Goal: Navigation & Orientation: Find specific page/section

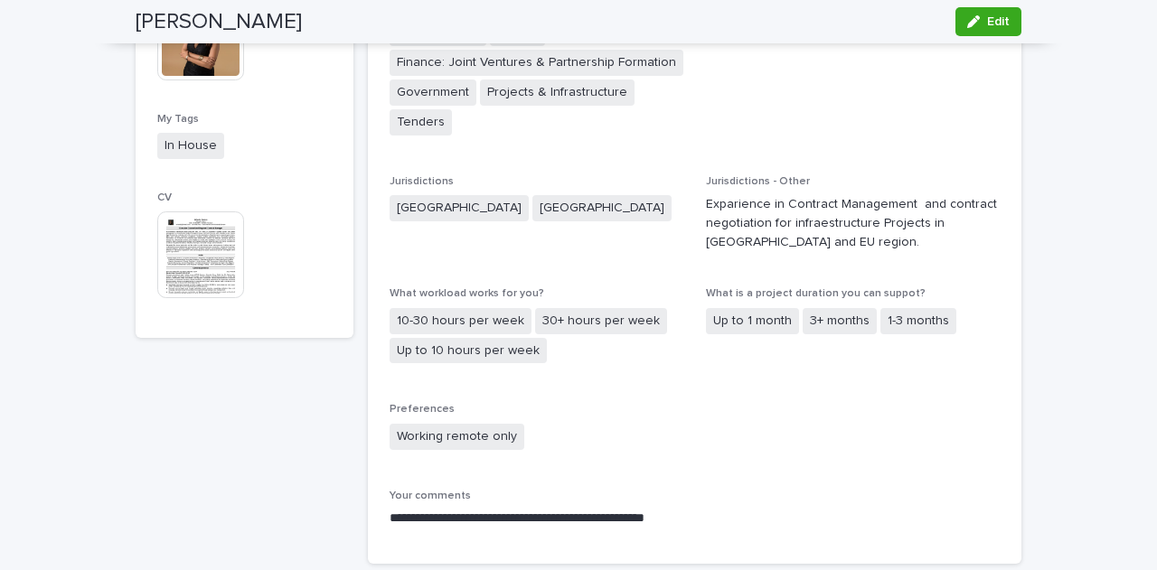
scroll to position [923, 0]
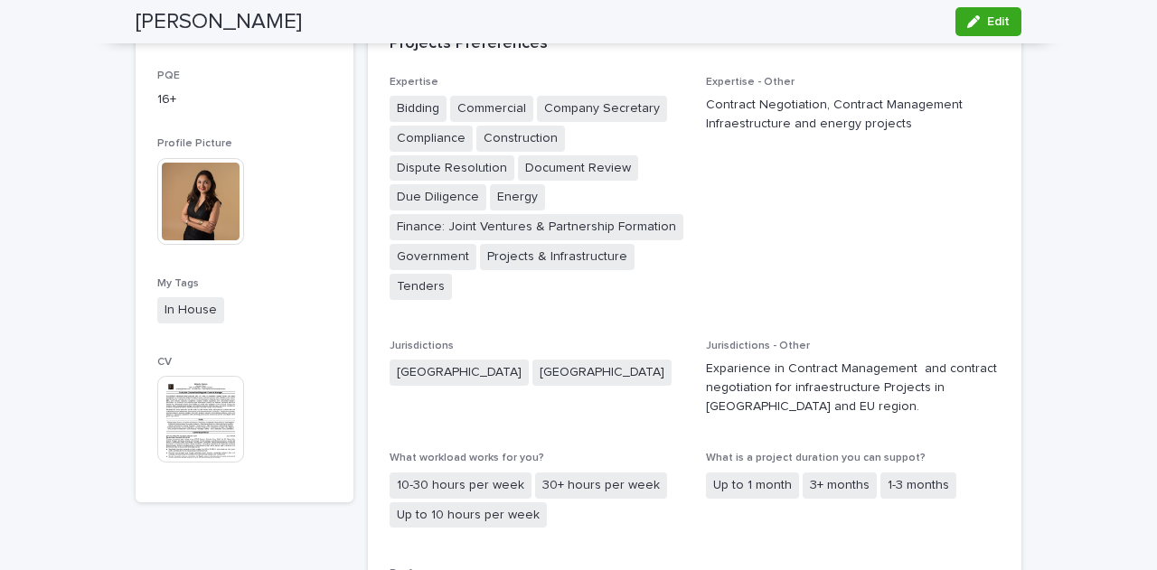
click at [188, 429] on img at bounding box center [200, 419] width 87 height 87
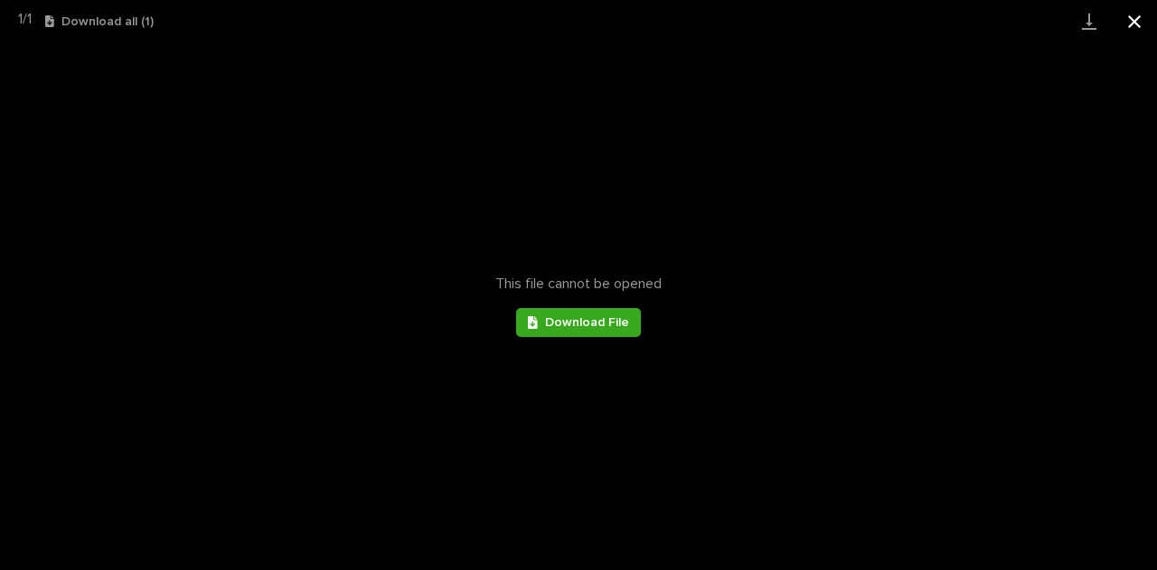
click at [1131, 26] on button "Close gallery" at bounding box center [1134, 21] width 45 height 42
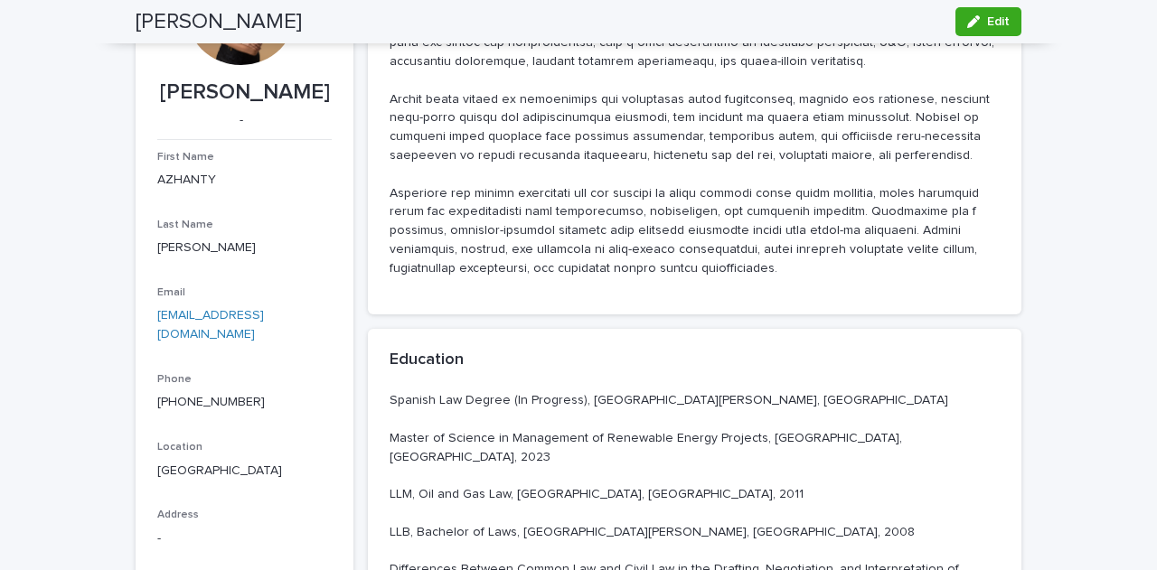
scroll to position [0, 0]
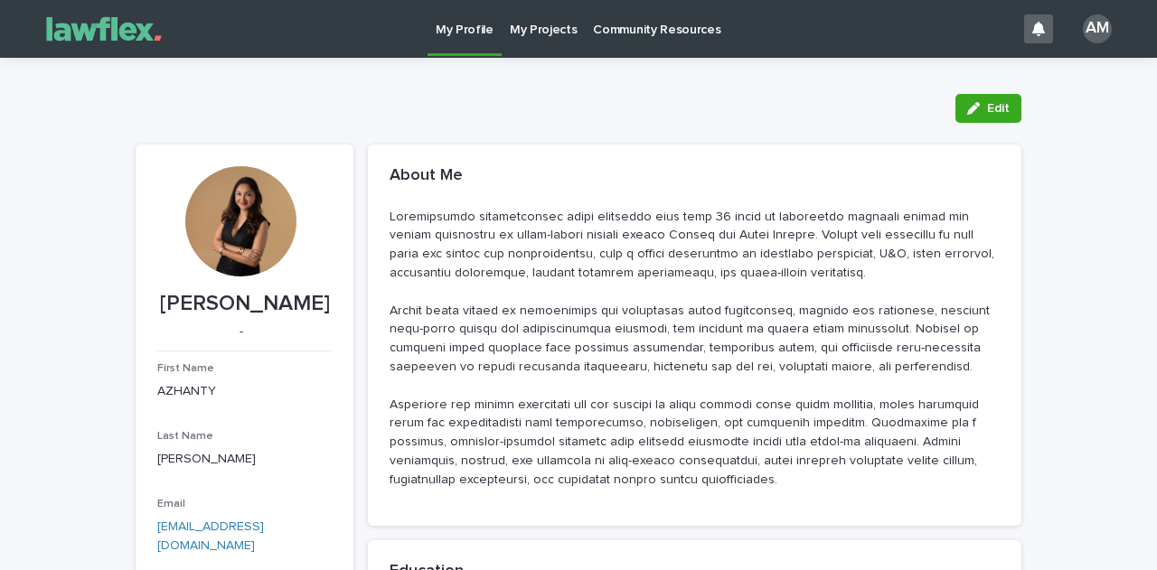
click at [543, 30] on p "My Projects" at bounding box center [544, 19] width 68 height 38
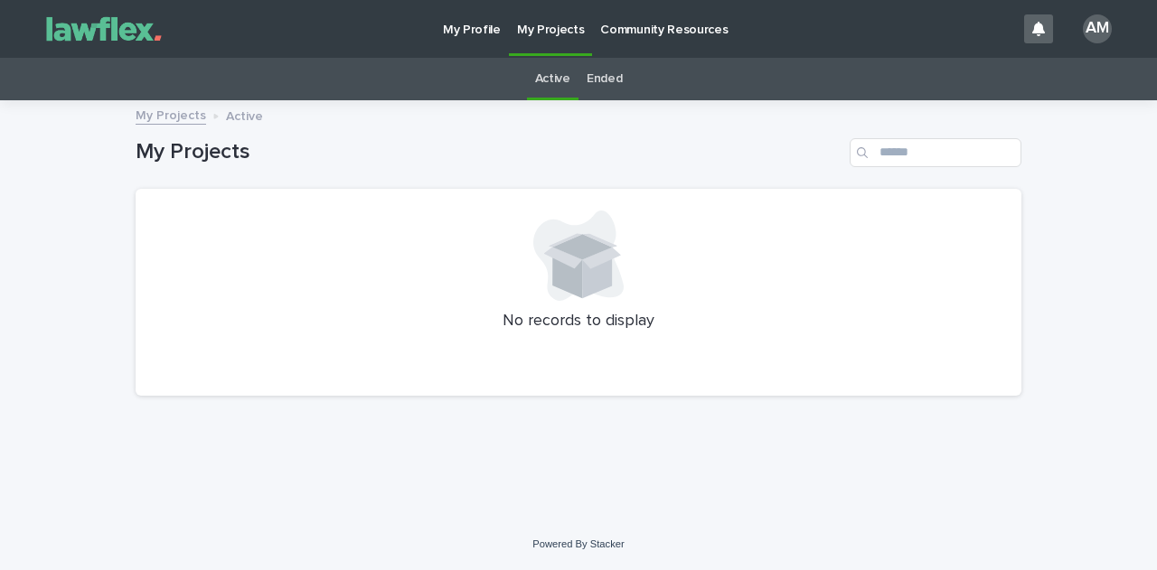
click at [465, 39] on link "My Profile" at bounding box center [472, 28] width 74 height 56
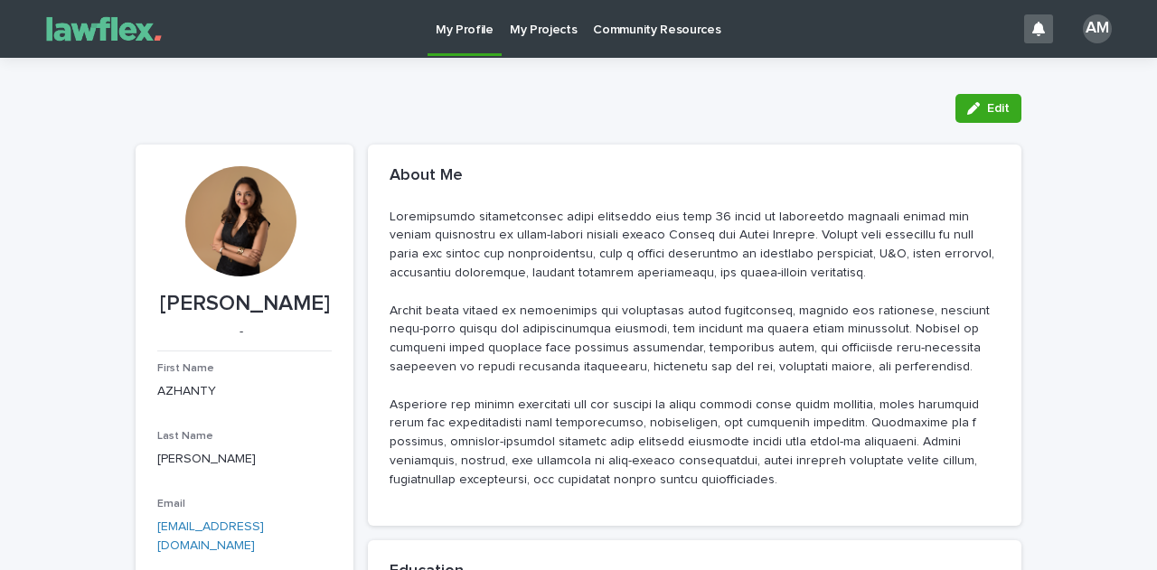
click at [634, 34] on p "Community Resources" at bounding box center [656, 19] width 127 height 38
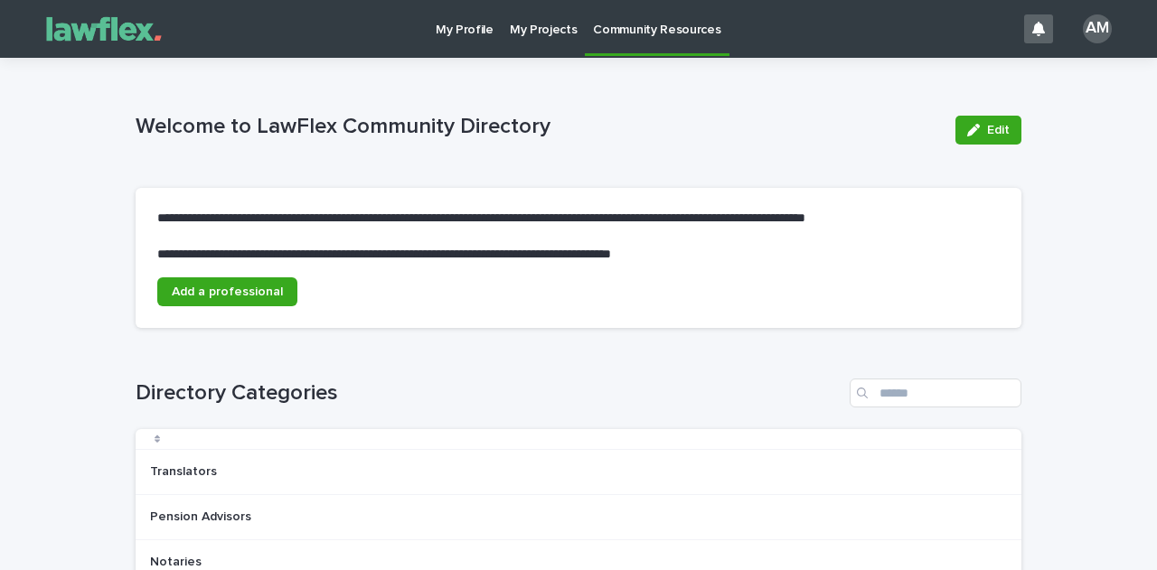
click at [1085, 21] on div "AM" at bounding box center [1097, 28] width 29 height 29
click at [716, 95] on div "Welcome to LawFlex Community Directory Edit" at bounding box center [579, 130] width 886 height 72
click at [467, 30] on div at bounding box center [578, 29] width 1157 height 58
click at [467, 30] on p "My Profile" at bounding box center [465, 19] width 58 height 38
